Goal: Task Accomplishment & Management: Use online tool/utility

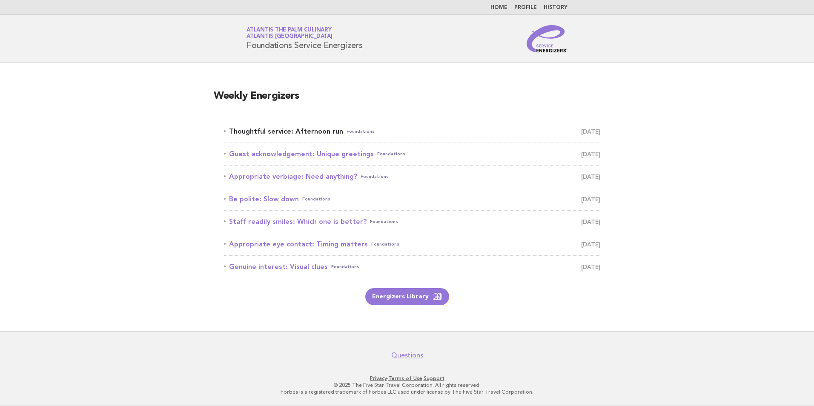
click at [314, 131] on link "Thoughtful service: Afternoon run Foundations October 14" at bounding box center [412, 132] width 376 height 12
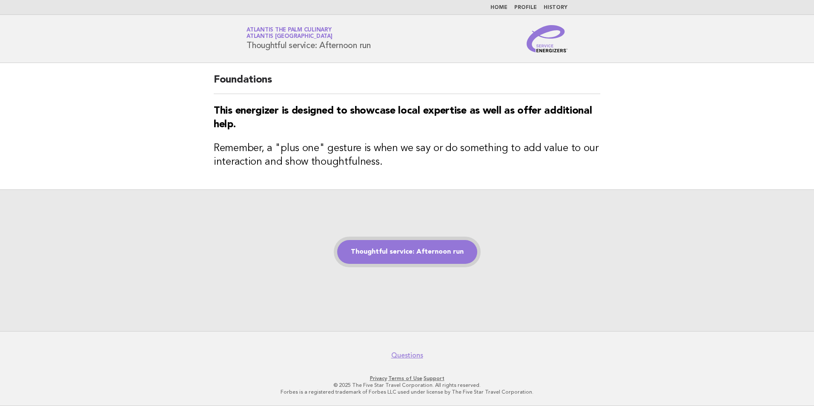
click at [409, 256] on link "Thoughtful service: Afternoon run" at bounding box center [407, 252] width 140 height 24
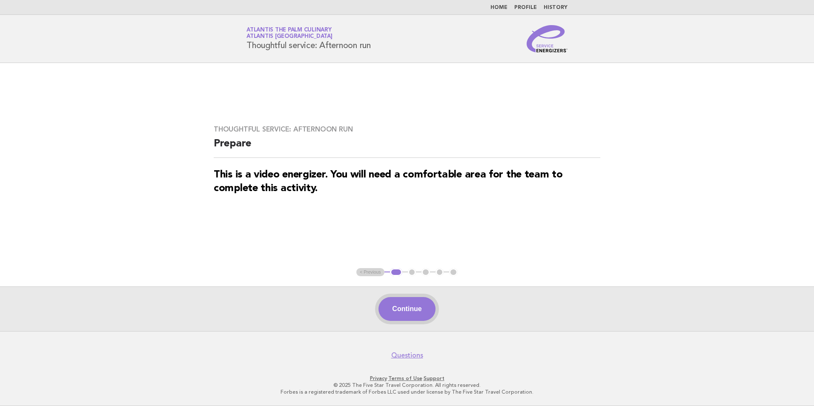
click at [406, 307] on button "Continue" at bounding box center [406, 309] width 57 height 24
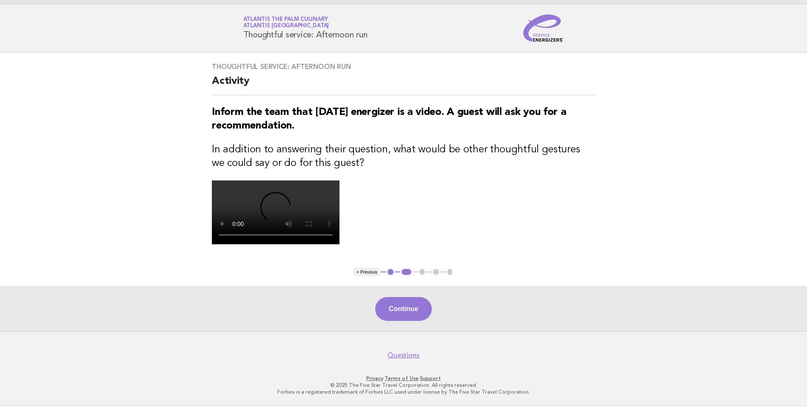
scroll to position [128, 0]
click at [400, 321] on button "Continue" at bounding box center [403, 309] width 57 height 24
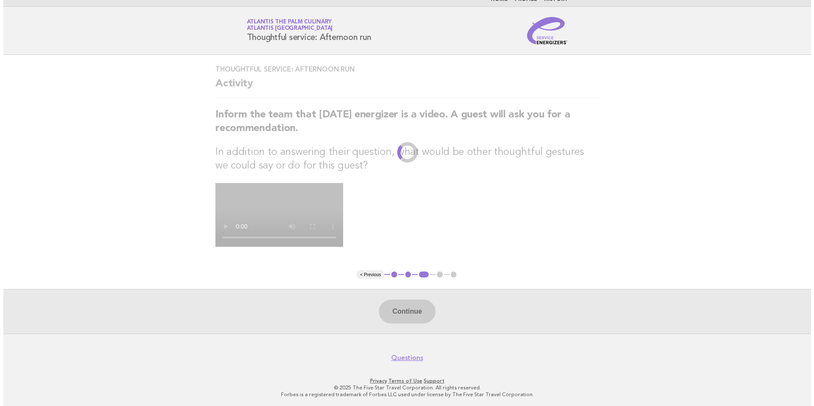
scroll to position [0, 0]
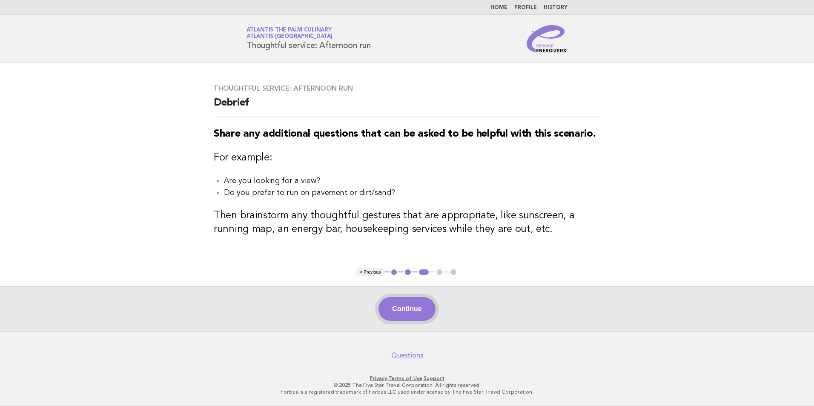
click at [411, 308] on button "Continue" at bounding box center [406, 309] width 57 height 24
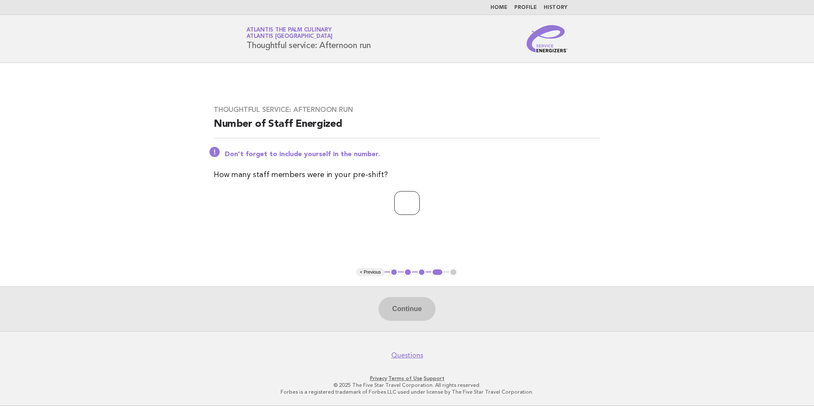
click at [405, 202] on input "number" at bounding box center [407, 203] width 26 height 24
type input "**"
click at [409, 305] on button "Continue" at bounding box center [406, 309] width 57 height 24
